Goal: Find specific page/section: Find specific page/section

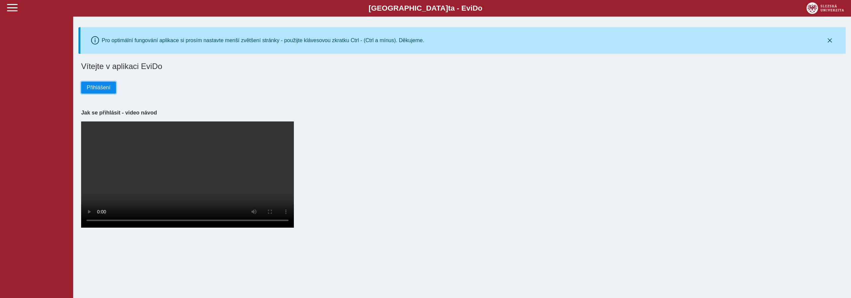
click at [94, 88] on span "Přihlášení" at bounding box center [99, 88] width 24 height 6
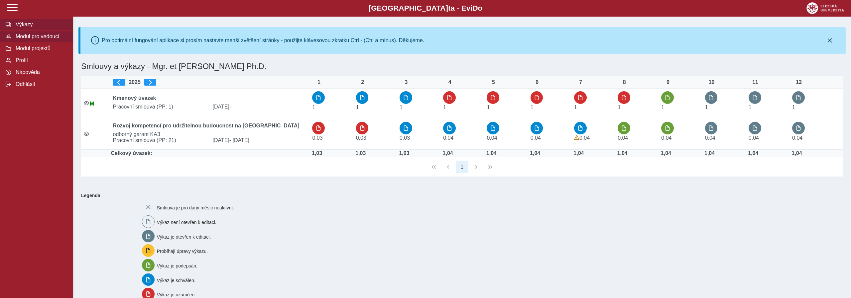
click at [28, 39] on span "Modul pro vedoucí" at bounding box center [41, 37] width 54 height 6
